Goal: Task Accomplishment & Management: Use online tool/utility

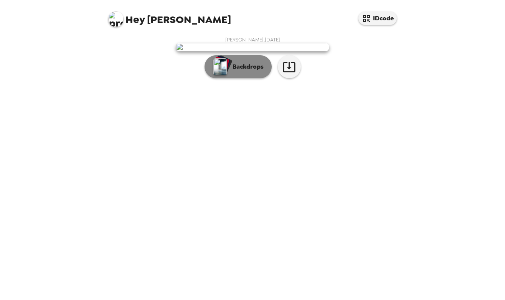
click at [238, 71] on p "Backdrops" at bounding box center [246, 66] width 35 height 9
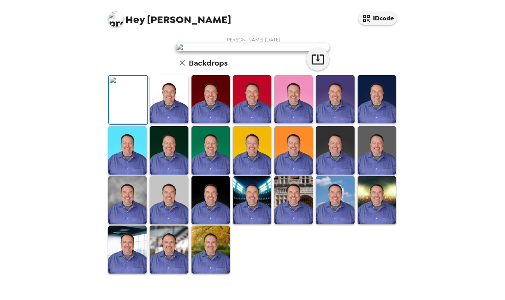
scroll to position [159, 0]
click at [123, 261] on img at bounding box center [127, 250] width 38 height 48
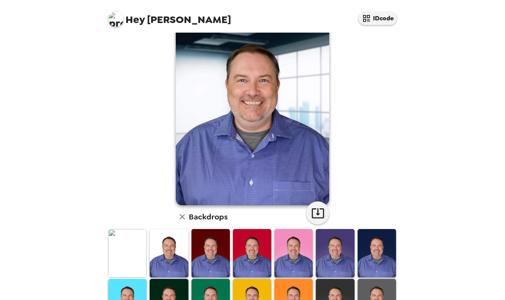
scroll to position [154, 0]
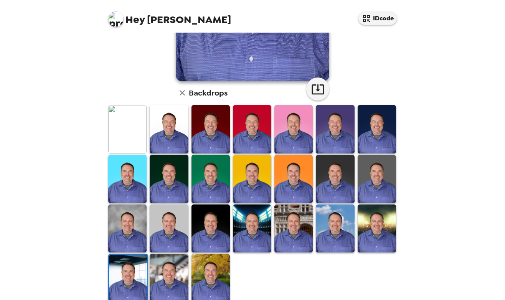
click at [159, 278] on img at bounding box center [169, 278] width 38 height 48
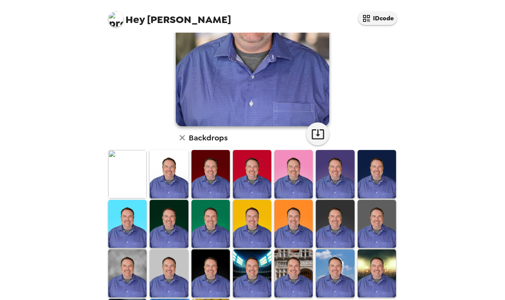
scroll to position [115, 0]
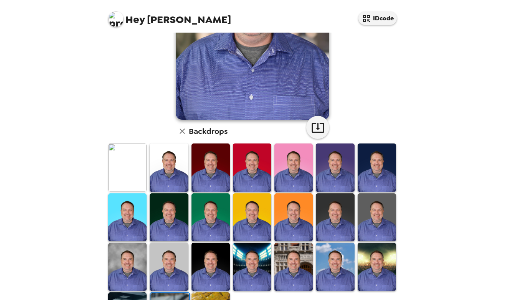
click at [124, 164] on img at bounding box center [127, 168] width 38 height 48
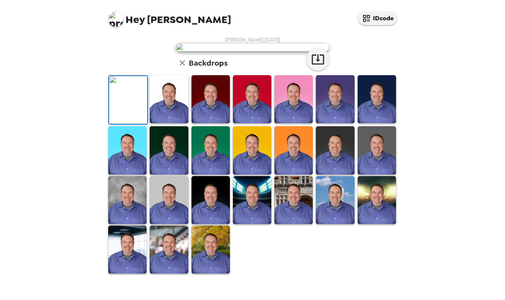
scroll to position [38, 0]
click at [311, 66] on icon "button" at bounding box center [317, 59] width 13 height 13
click at [197, 174] on img at bounding box center [211, 150] width 38 height 48
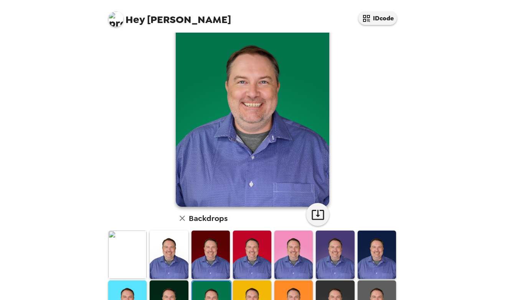
scroll to position [0, 0]
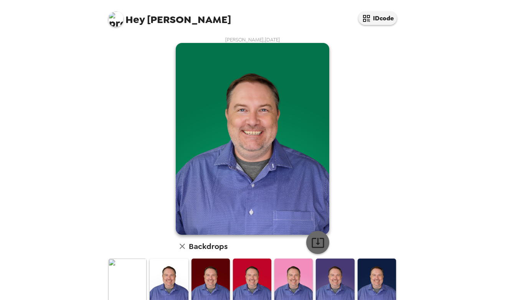
click at [311, 240] on icon "button" at bounding box center [317, 242] width 13 height 13
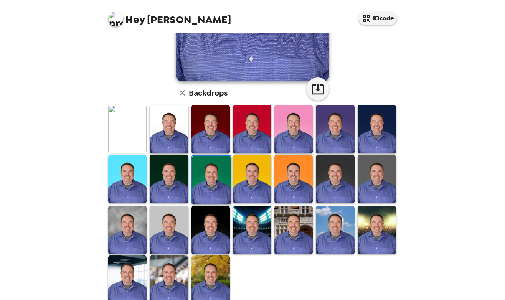
click at [136, 229] on img at bounding box center [127, 230] width 38 height 48
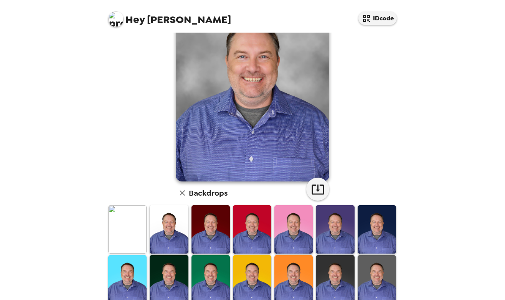
scroll to position [0, 0]
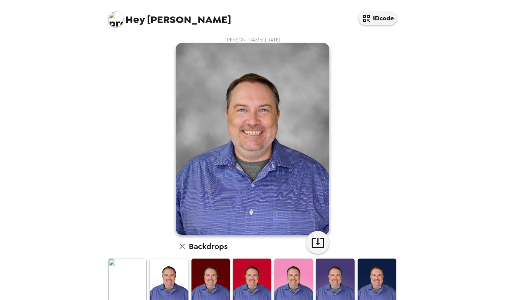
click at [364, 275] on img at bounding box center [377, 283] width 38 height 48
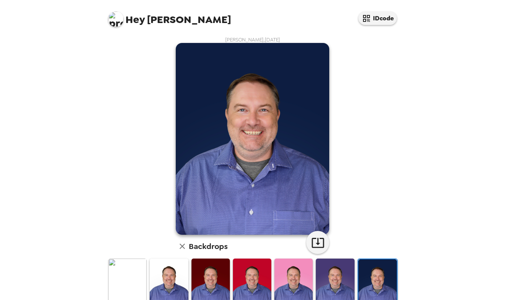
click at [333, 276] on img at bounding box center [335, 283] width 38 height 48
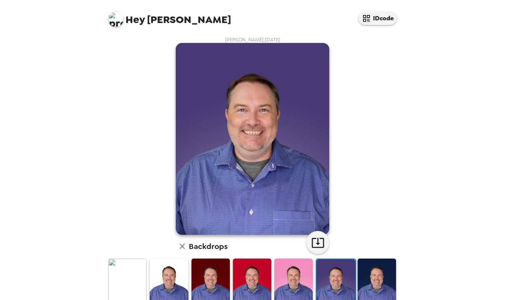
click at [377, 279] on img at bounding box center [377, 283] width 38 height 48
